Goal: Task Accomplishment & Management: Manage account settings

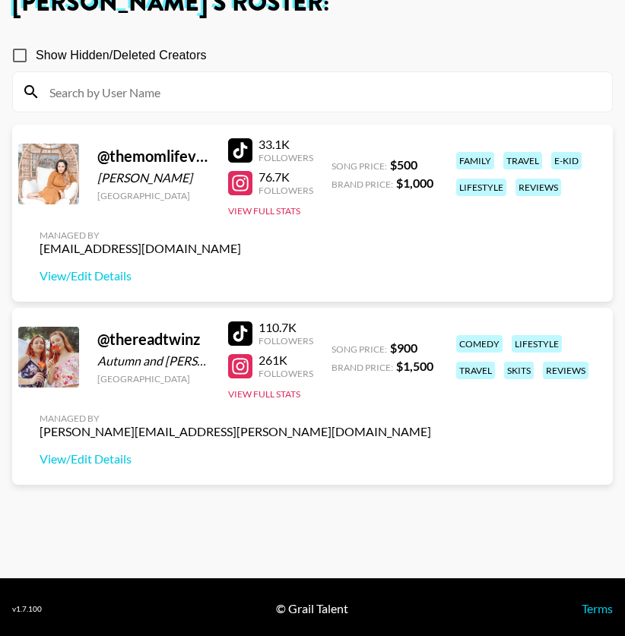
scroll to position [109, 0]
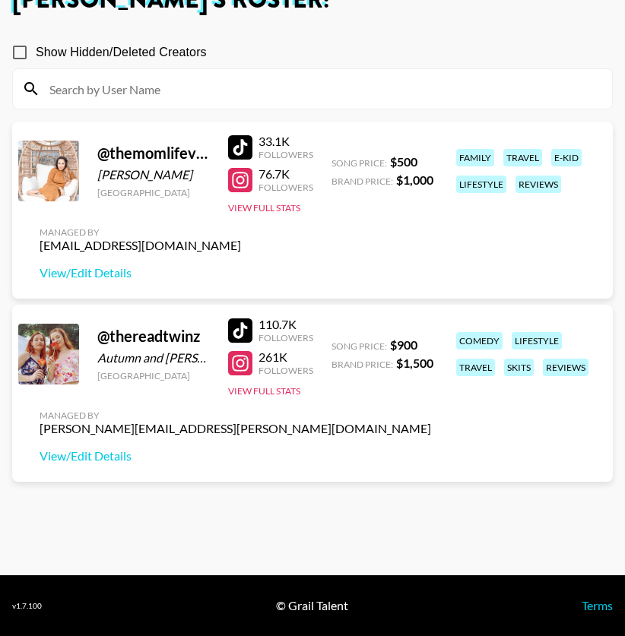
click at [147, 339] on div "@ thereadtwinz" at bounding box center [153, 336] width 113 height 19
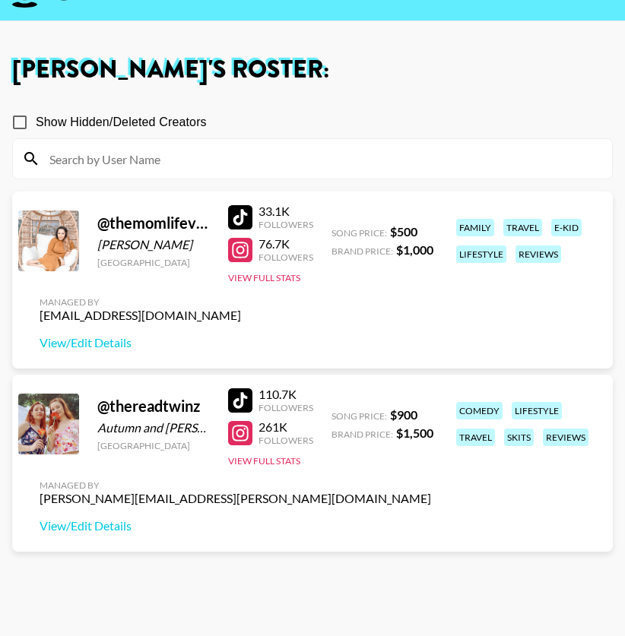
scroll to position [0, 0]
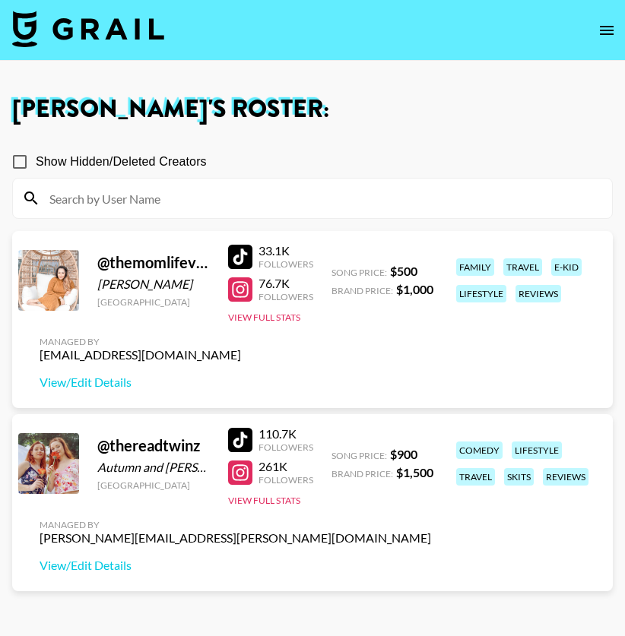
click at [59, 470] on div at bounding box center [48, 463] width 61 height 61
click at [88, 564] on link "View/Edit Details" at bounding box center [235, 565] width 391 height 15
click at [244, 471] on div at bounding box center [240, 473] width 24 height 24
click at [243, 436] on div at bounding box center [240, 440] width 24 height 24
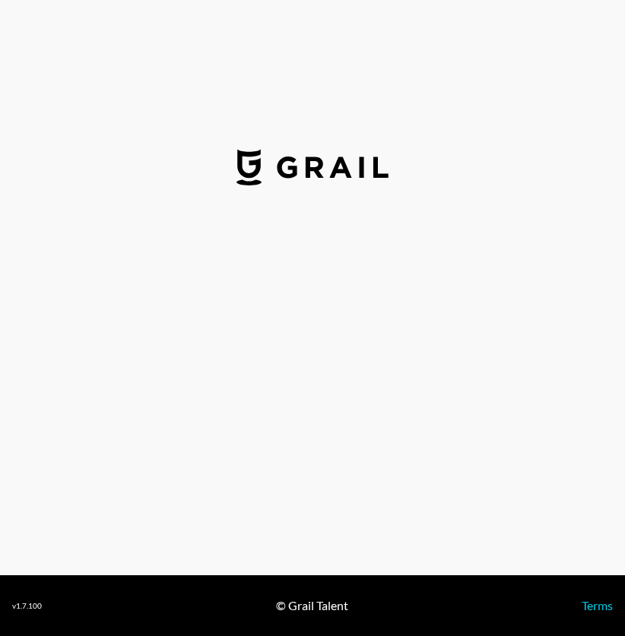
select select "USD"
